Goal: Navigation & Orientation: Find specific page/section

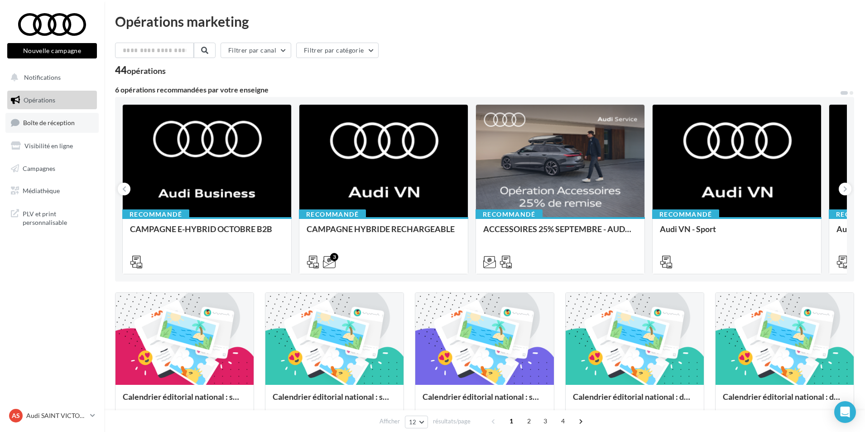
click at [77, 124] on link "Boîte de réception" at bounding box center [51, 122] width 93 height 19
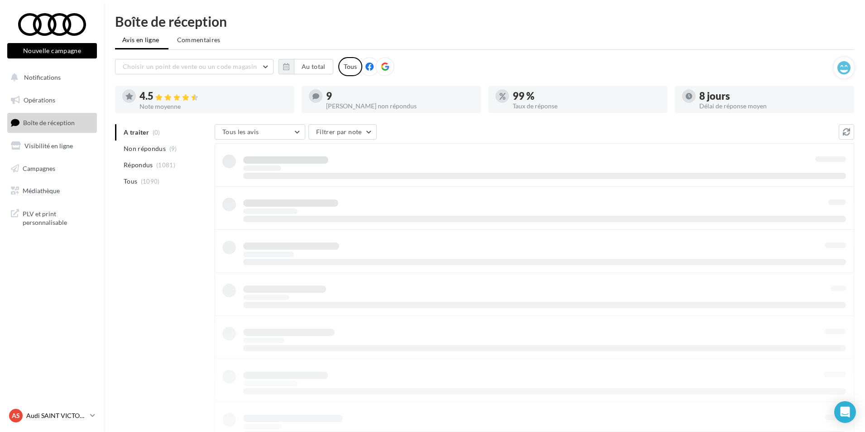
click at [42, 412] on p "Audi SAINT VICTORET" at bounding box center [56, 415] width 60 height 9
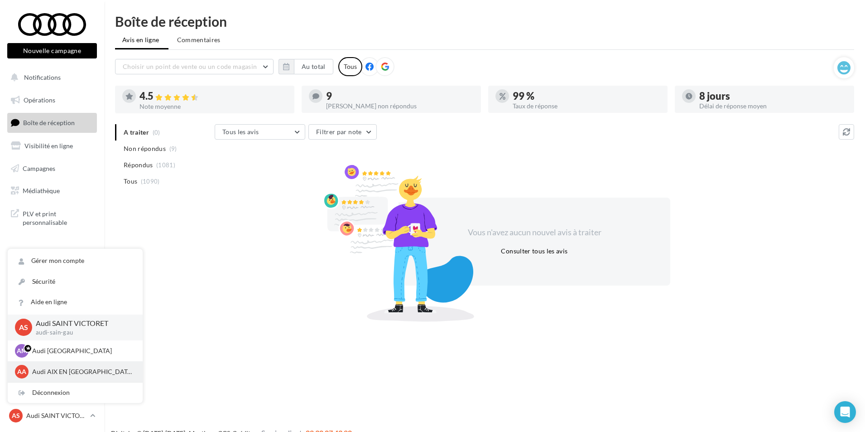
click at [53, 375] on p "Audi AIX EN [GEOGRAPHIC_DATA]" at bounding box center [82, 371] width 100 height 9
